Goal: Register for event/course

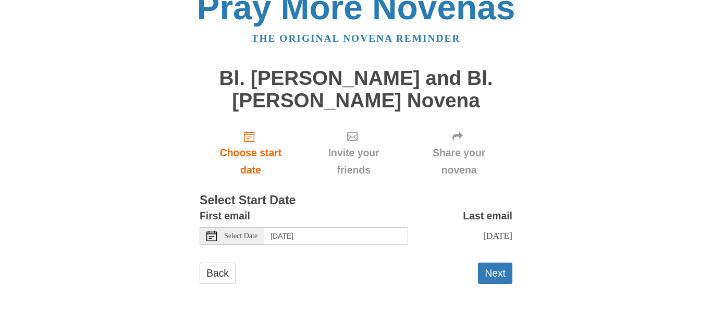
scroll to position [24, 0]
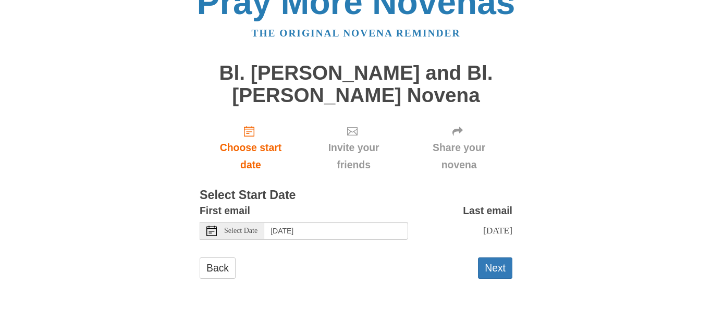
click at [210, 232] on icon at bounding box center [211, 231] width 10 height 10
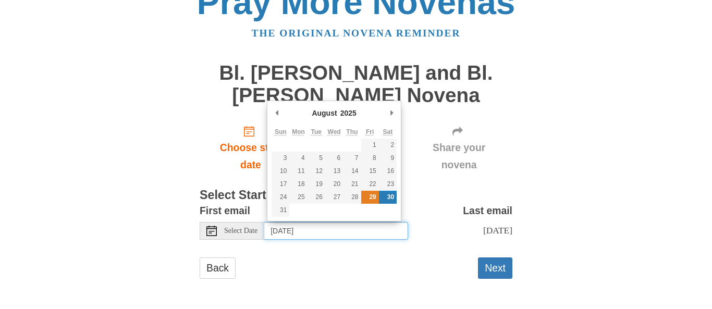
type input "[DATE]"
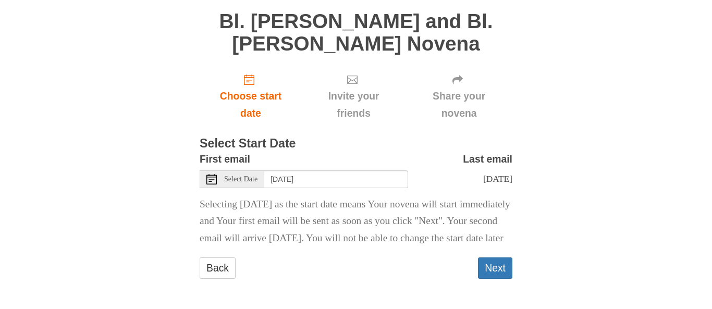
scroll to position [93, 0]
click at [496, 266] on button "Next" at bounding box center [495, 267] width 34 height 21
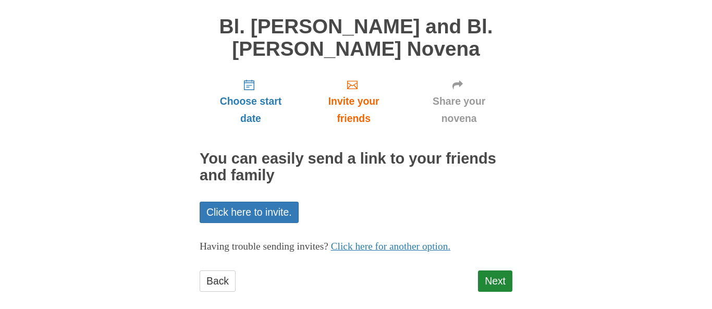
scroll to position [84, 0]
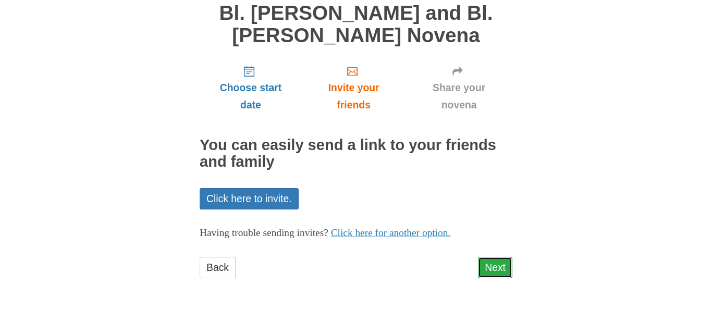
click at [500, 269] on link "Next" at bounding box center [495, 267] width 34 height 21
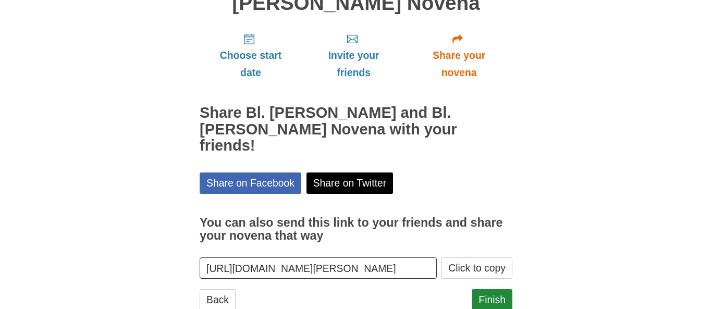
scroll to position [132, 0]
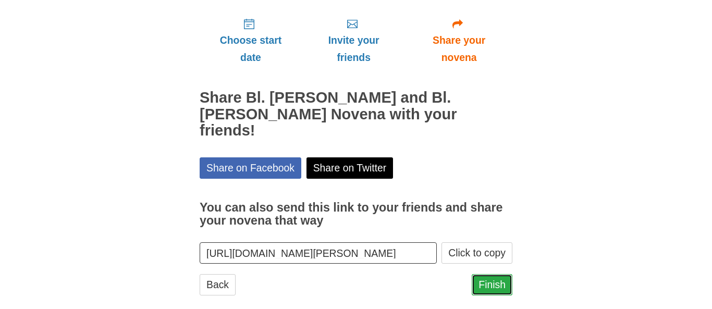
click at [487, 274] on link "Finish" at bounding box center [491, 284] width 41 height 21
